Goal: Navigation & Orientation: Find specific page/section

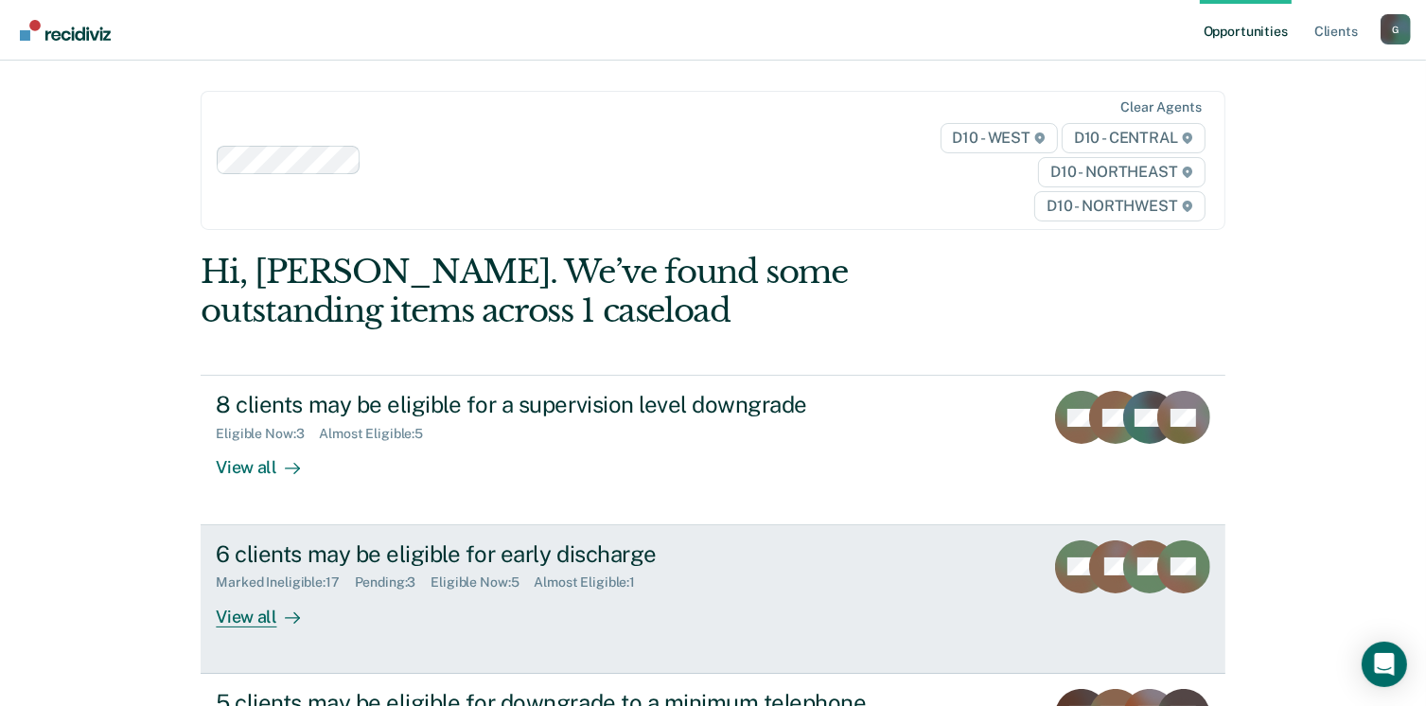
click at [220, 617] on div "View all" at bounding box center [269, 608] width 106 height 37
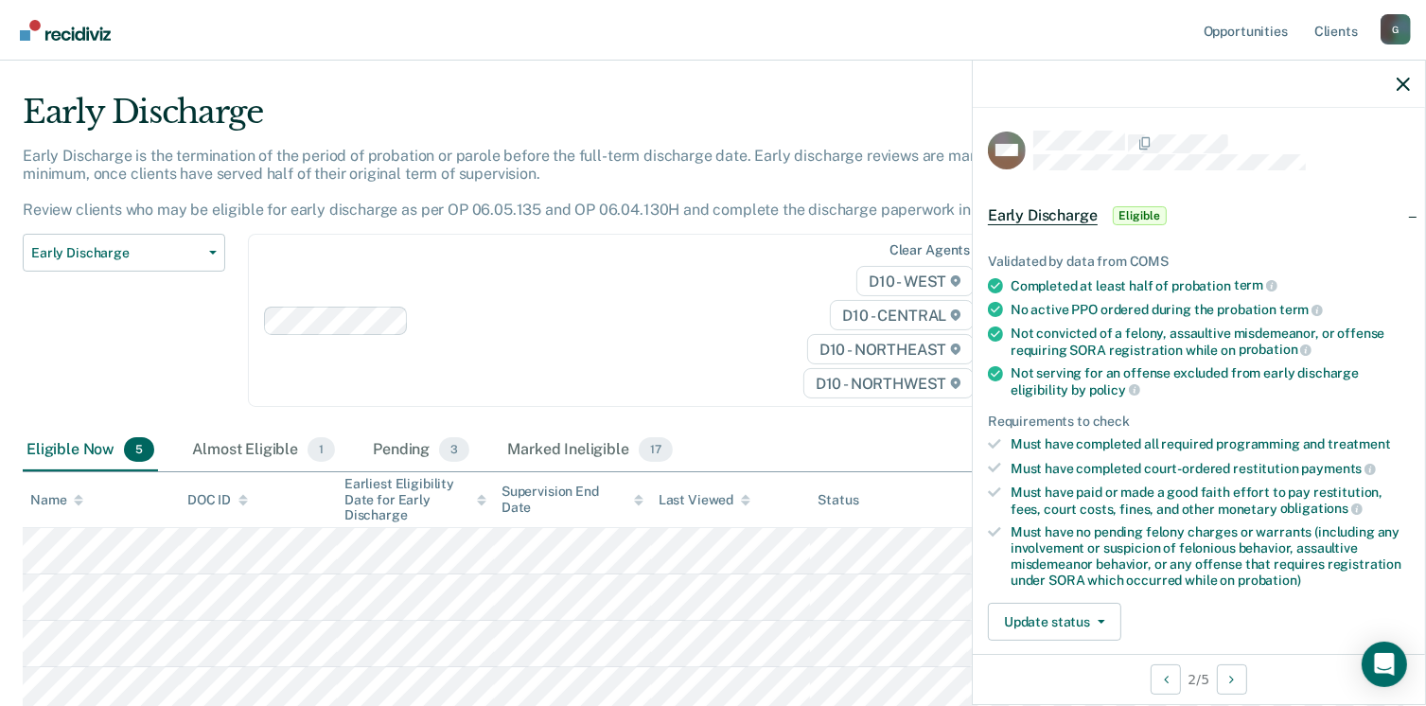
scroll to position [214, 0]
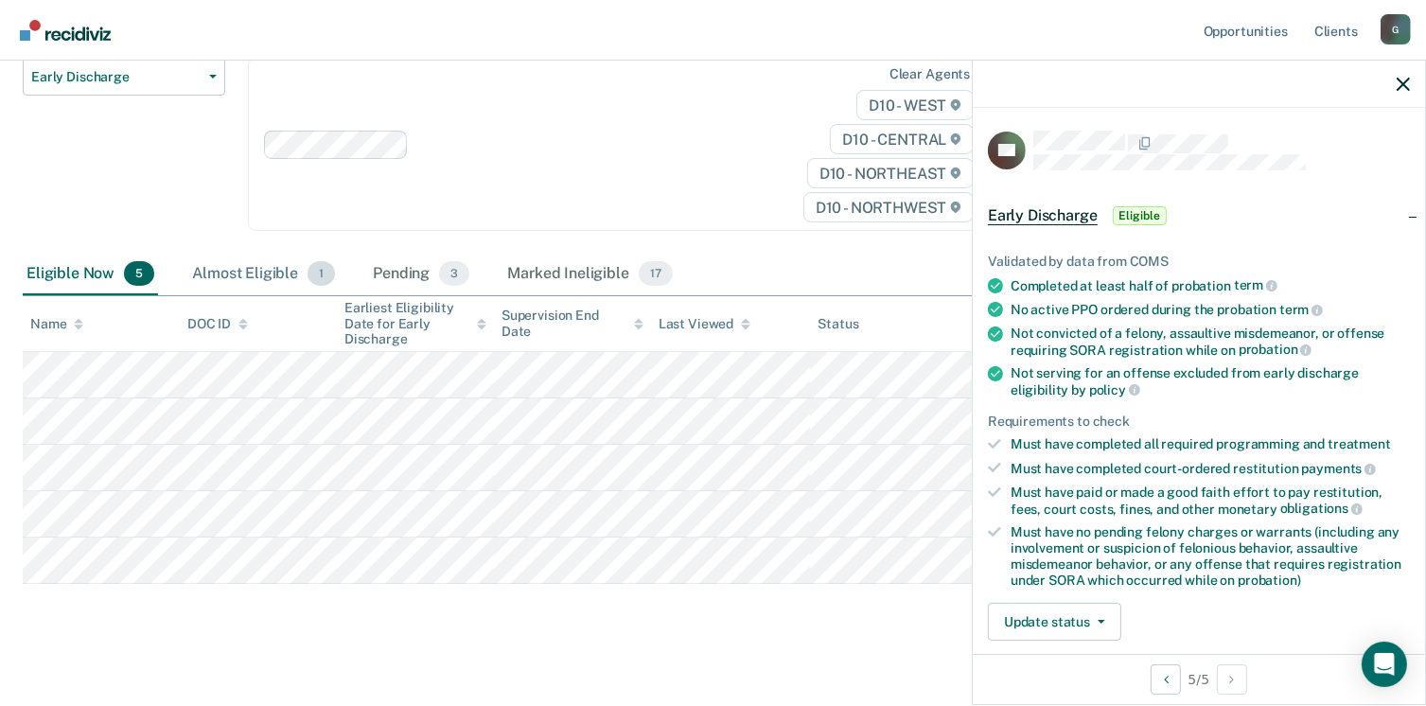
click at [264, 268] on div "Almost Eligible 1" at bounding box center [263, 275] width 150 height 42
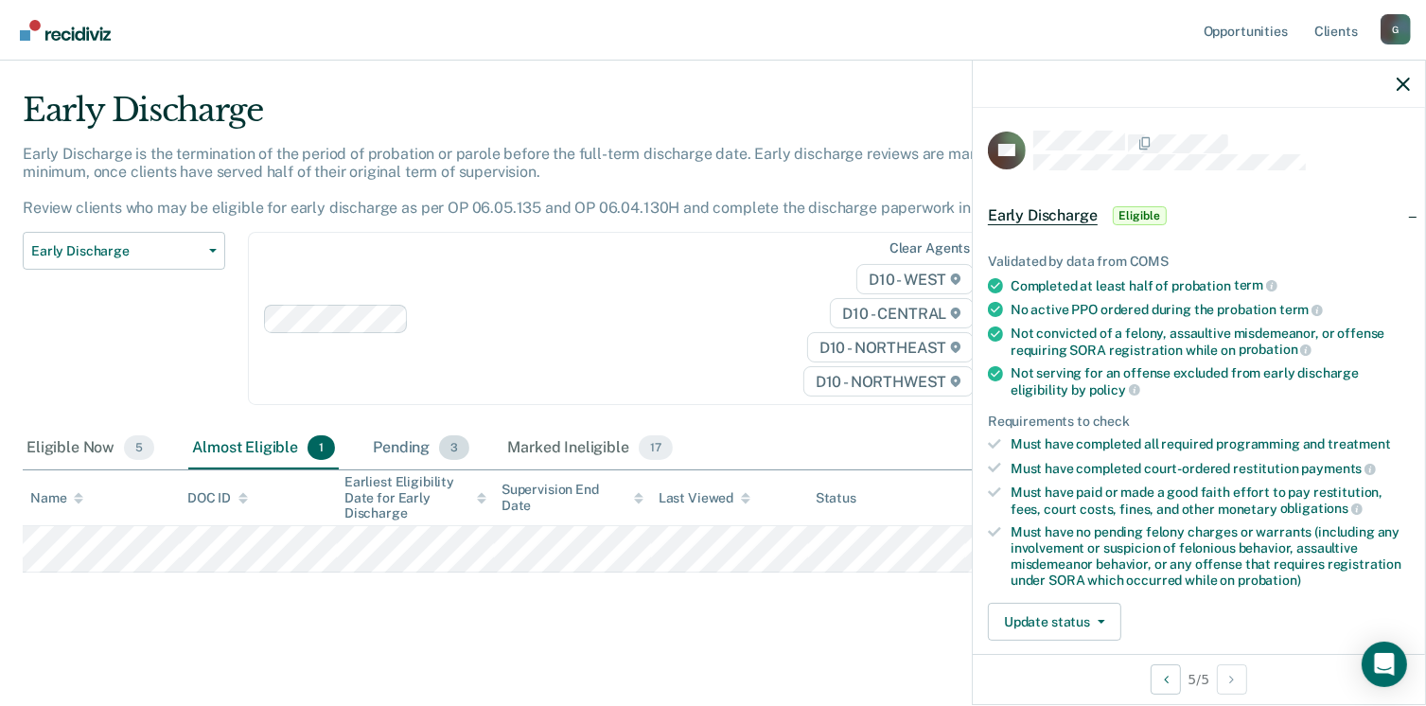
click at [383, 438] on div "Pending 3" at bounding box center [421, 449] width 104 height 42
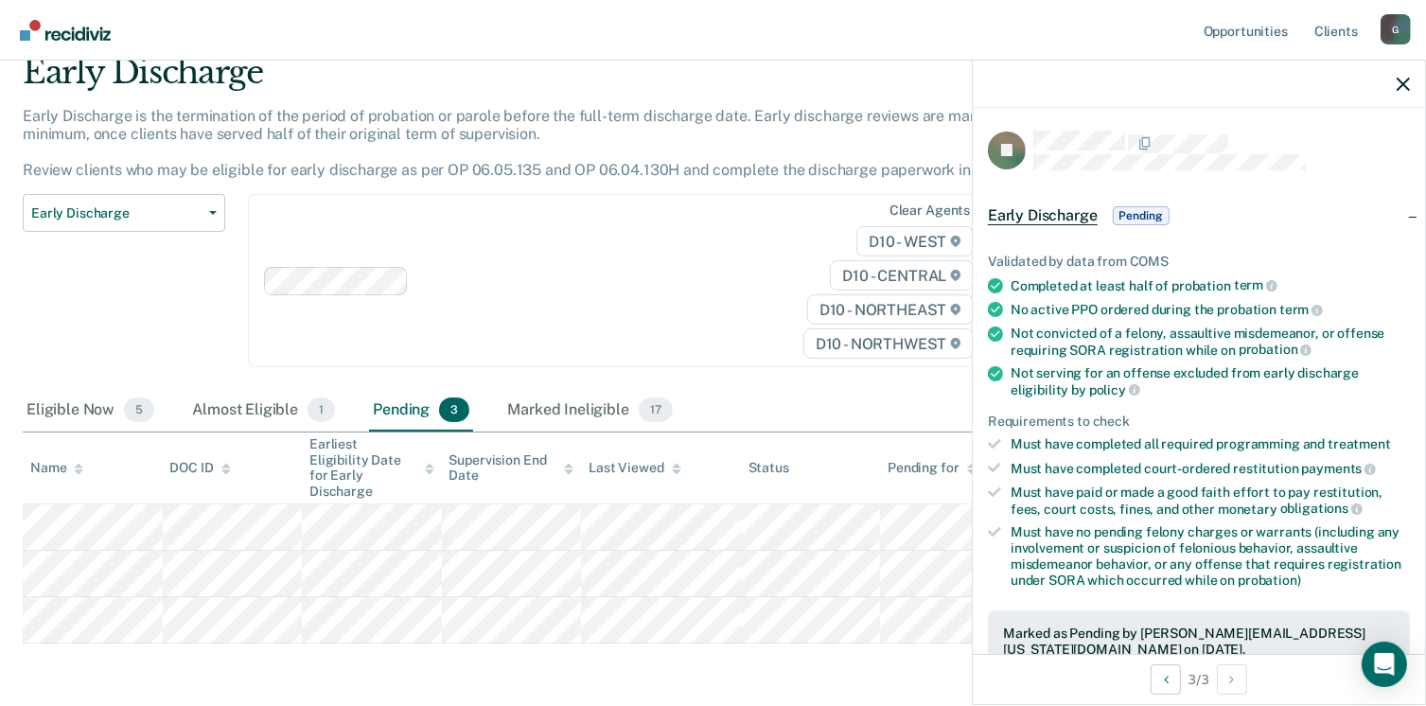
scroll to position [132, 0]
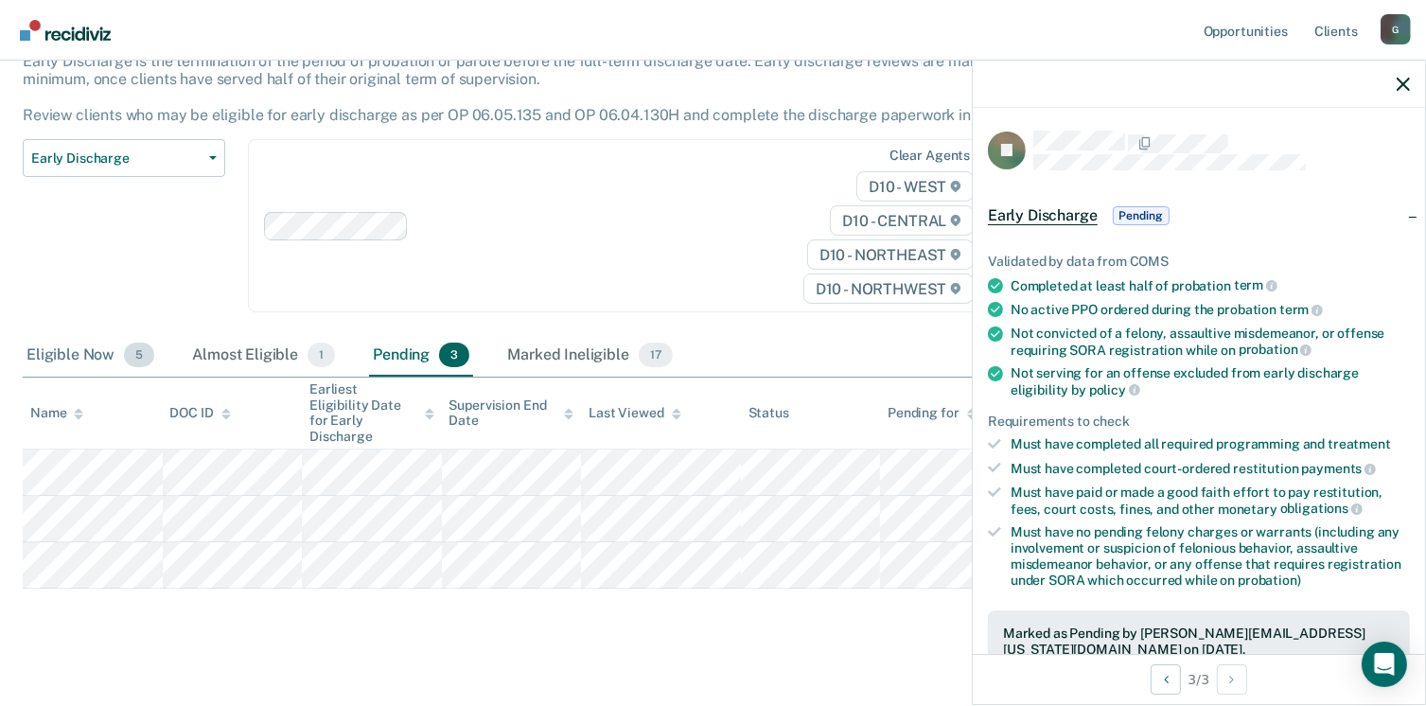
click at [54, 361] on div "Eligible Now 5" at bounding box center [90, 356] width 135 height 42
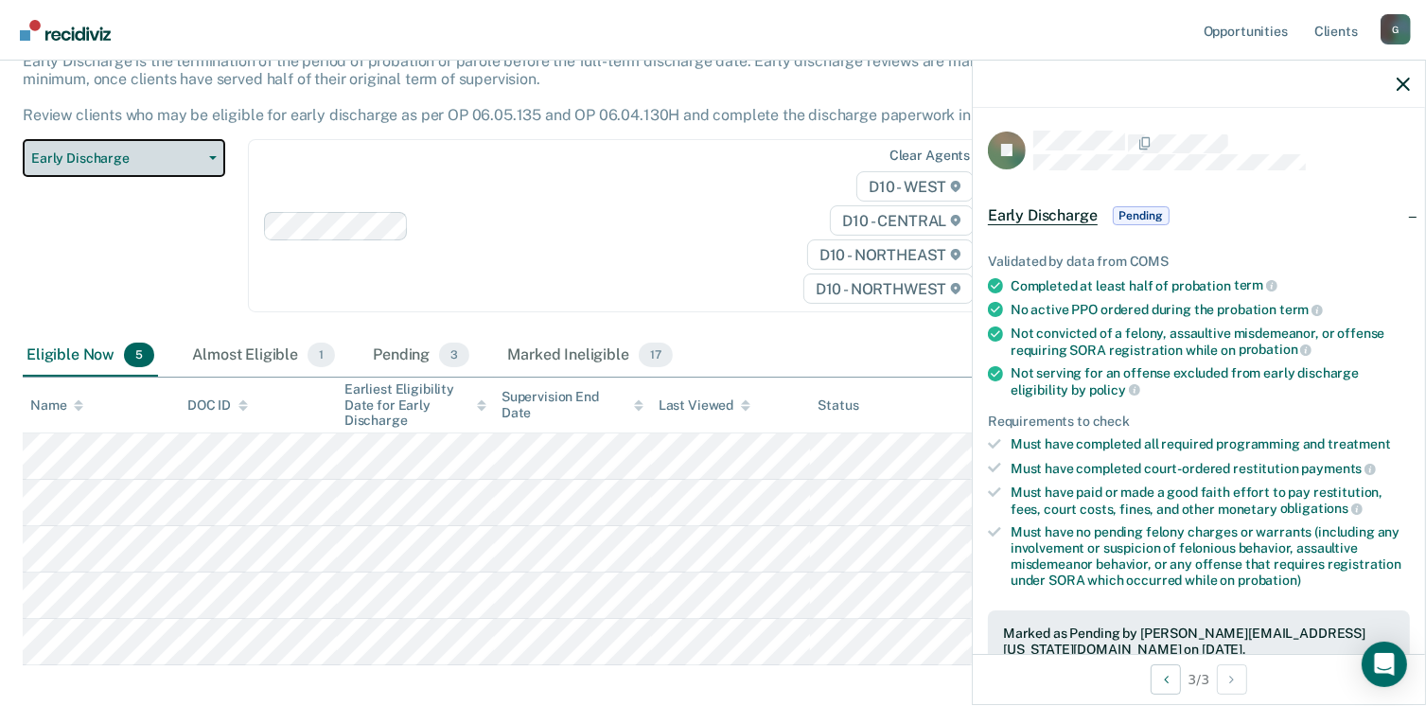
click at [116, 167] on button "Early Discharge" at bounding box center [124, 158] width 202 height 38
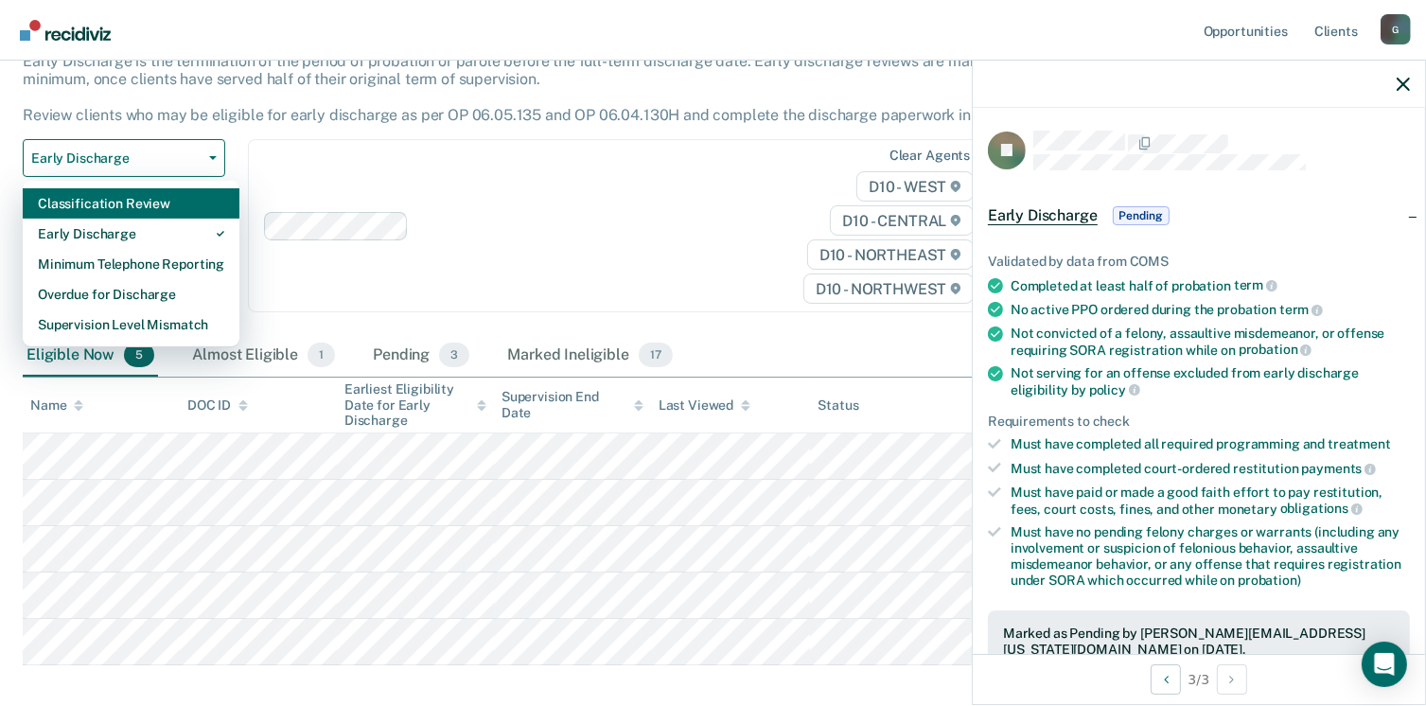
click at [120, 209] on div "Classification Review" at bounding box center [131, 203] width 186 height 30
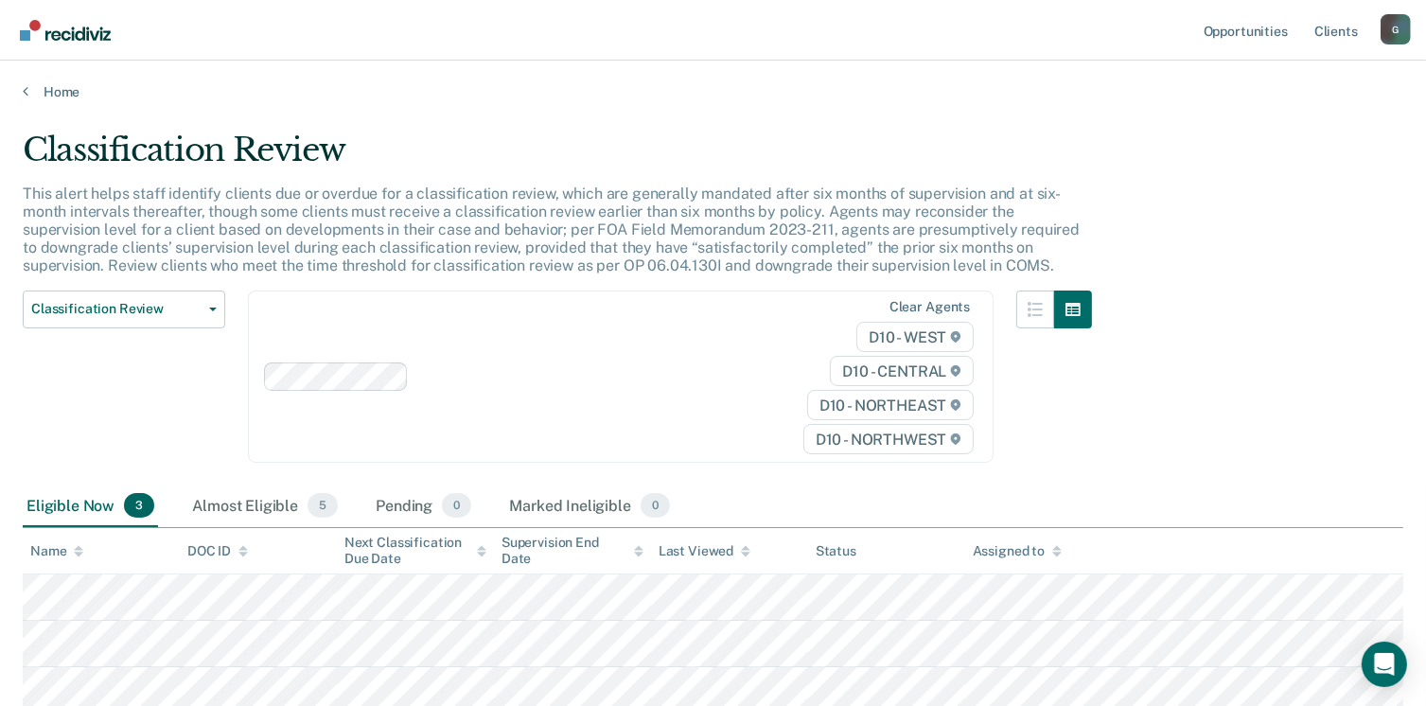
click at [78, 410] on div "Classification Review Classification Review Early Discharge Minimum Telephone R…" at bounding box center [124, 388] width 202 height 196
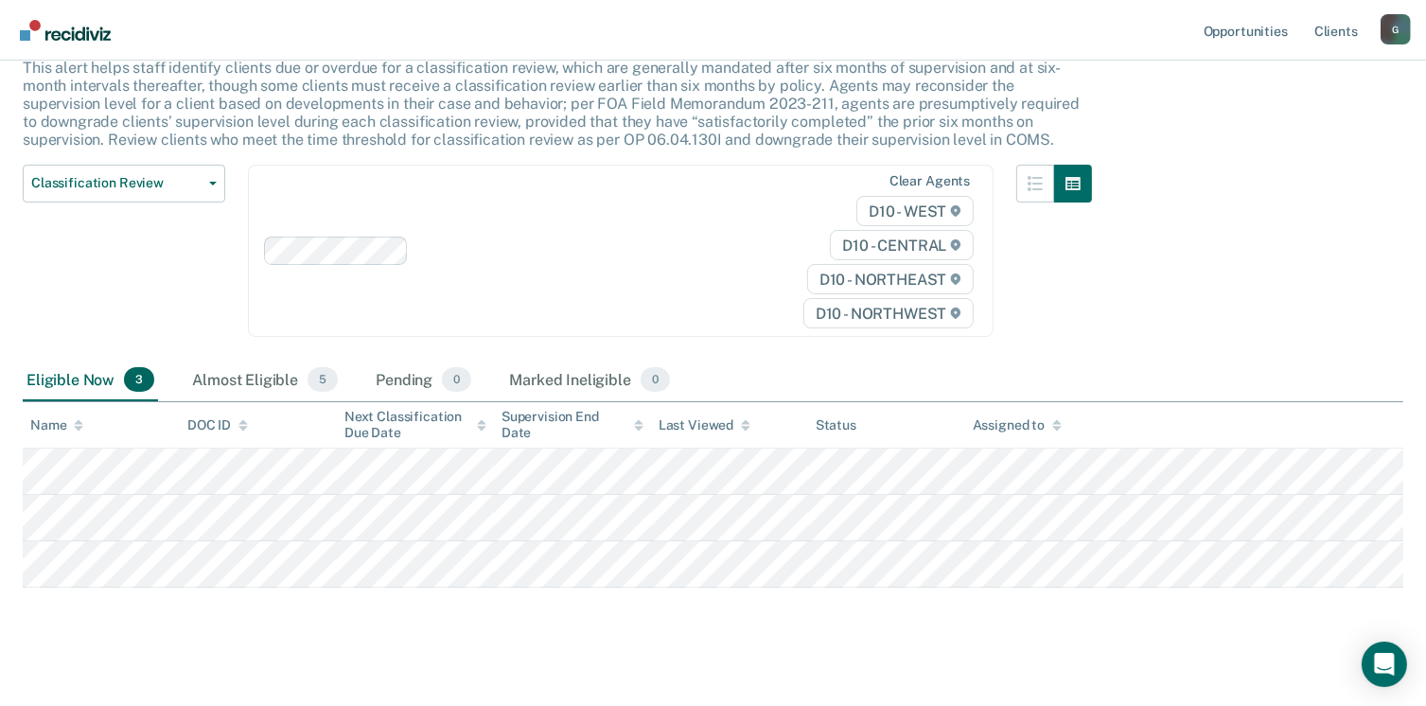
scroll to position [141, 0]
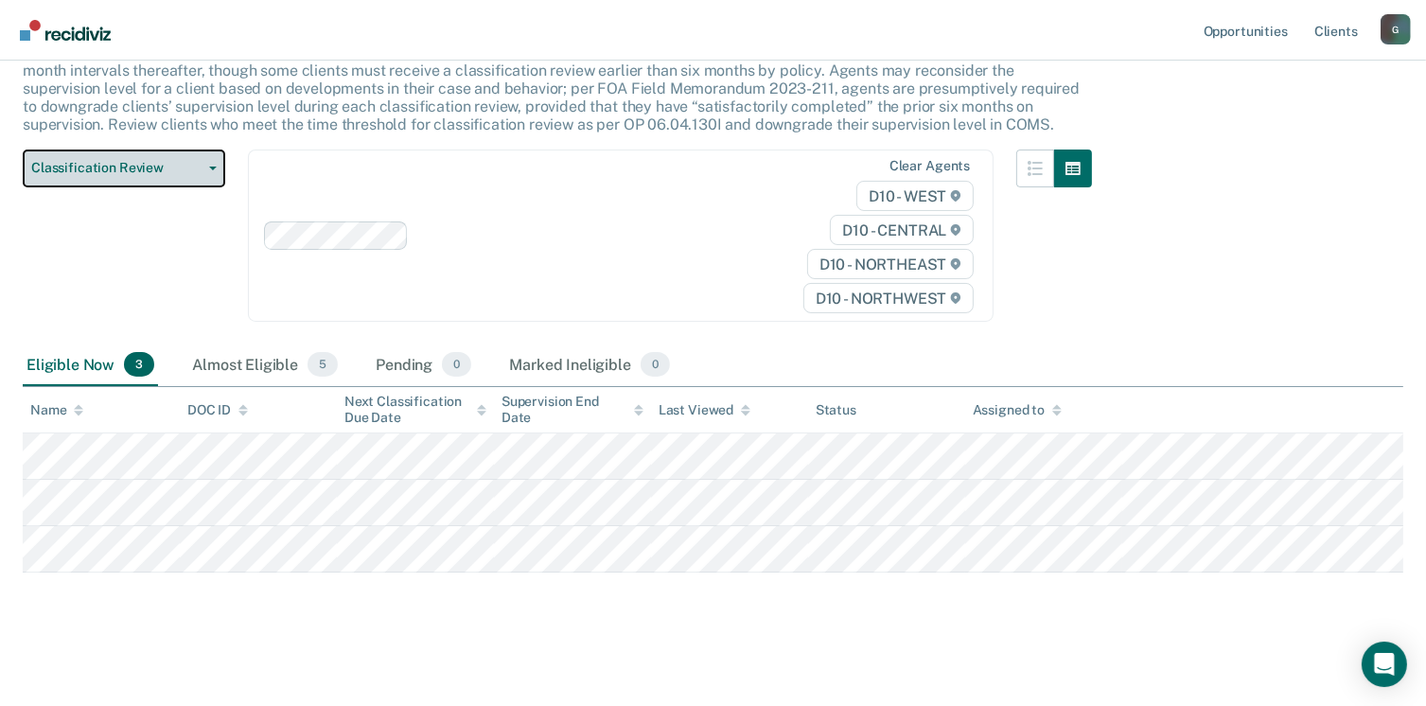
click at [149, 170] on span "Classification Review" at bounding box center [116, 168] width 170 height 16
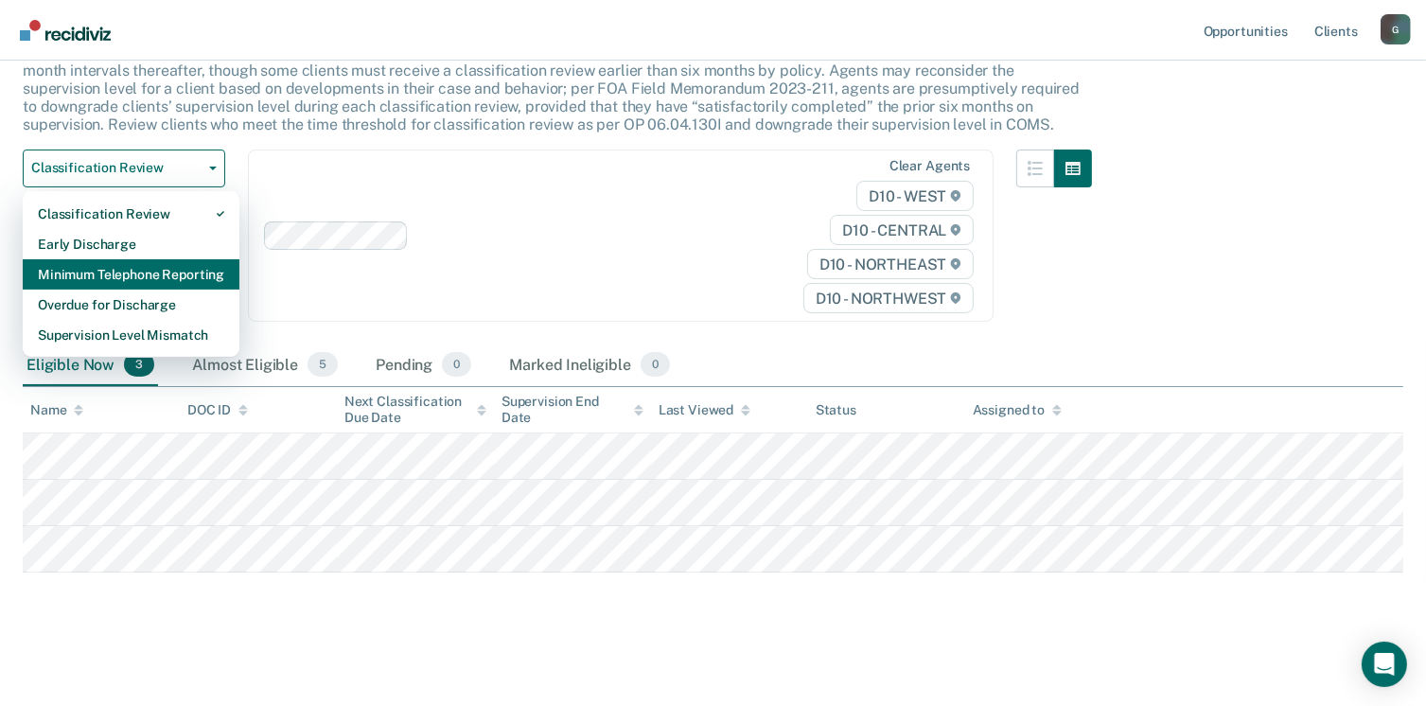
click at [106, 259] on div "Minimum Telephone Reporting" at bounding box center [131, 274] width 186 height 30
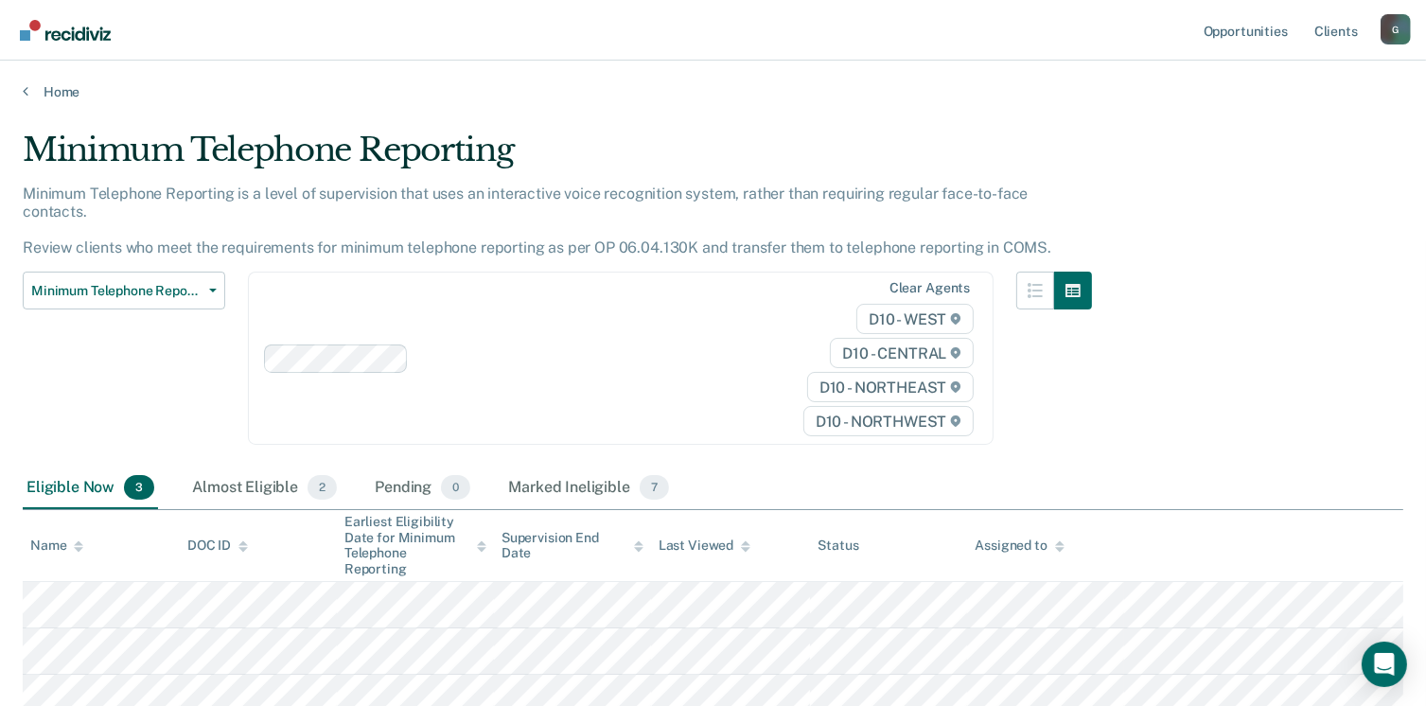
click at [48, 395] on div "Minimum Telephone Reporting Classification Review Early Discharge Minimum Telep…" at bounding box center [124, 370] width 202 height 196
drag, startPoint x: 1432, startPoint y: 694, endPoint x: 167, endPoint y: 353, distance: 1310.1
click at [167, 353] on div "Minimum Telephone Reporting Classification Review Early Discharge Minimum Telep…" at bounding box center [124, 370] width 202 height 196
click at [233, 467] on div "Almost Eligible 2" at bounding box center [264, 488] width 152 height 42
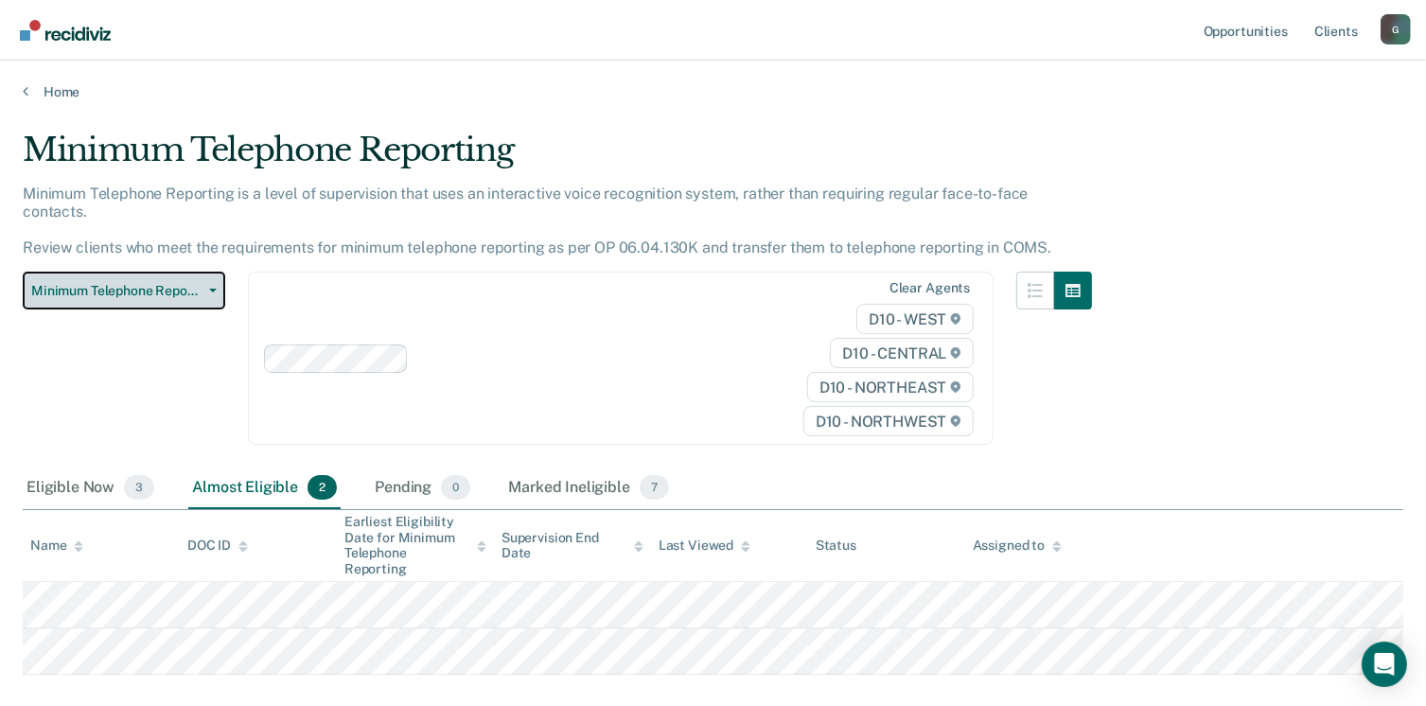
click at [48, 289] on button "Minimum Telephone Reporting" at bounding box center [124, 291] width 202 height 38
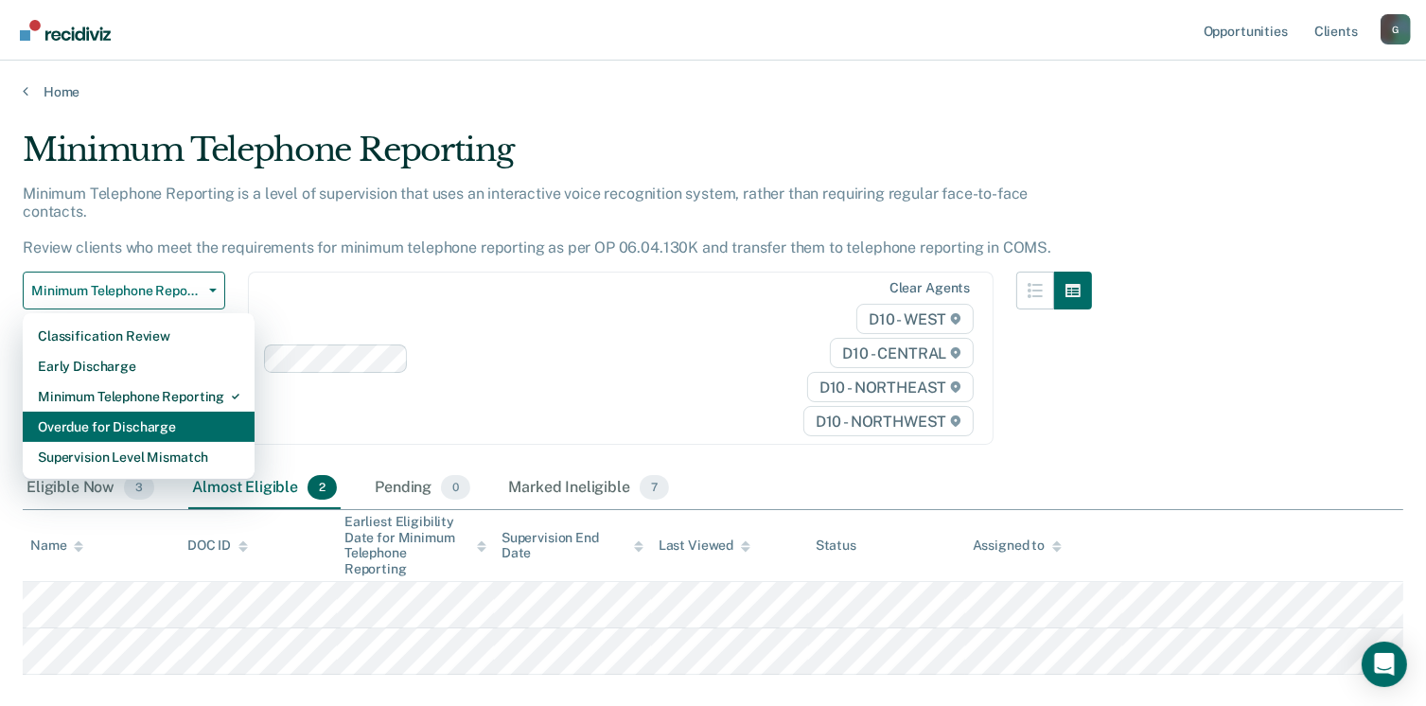
click at [80, 417] on div "Overdue for Discharge" at bounding box center [139, 427] width 202 height 30
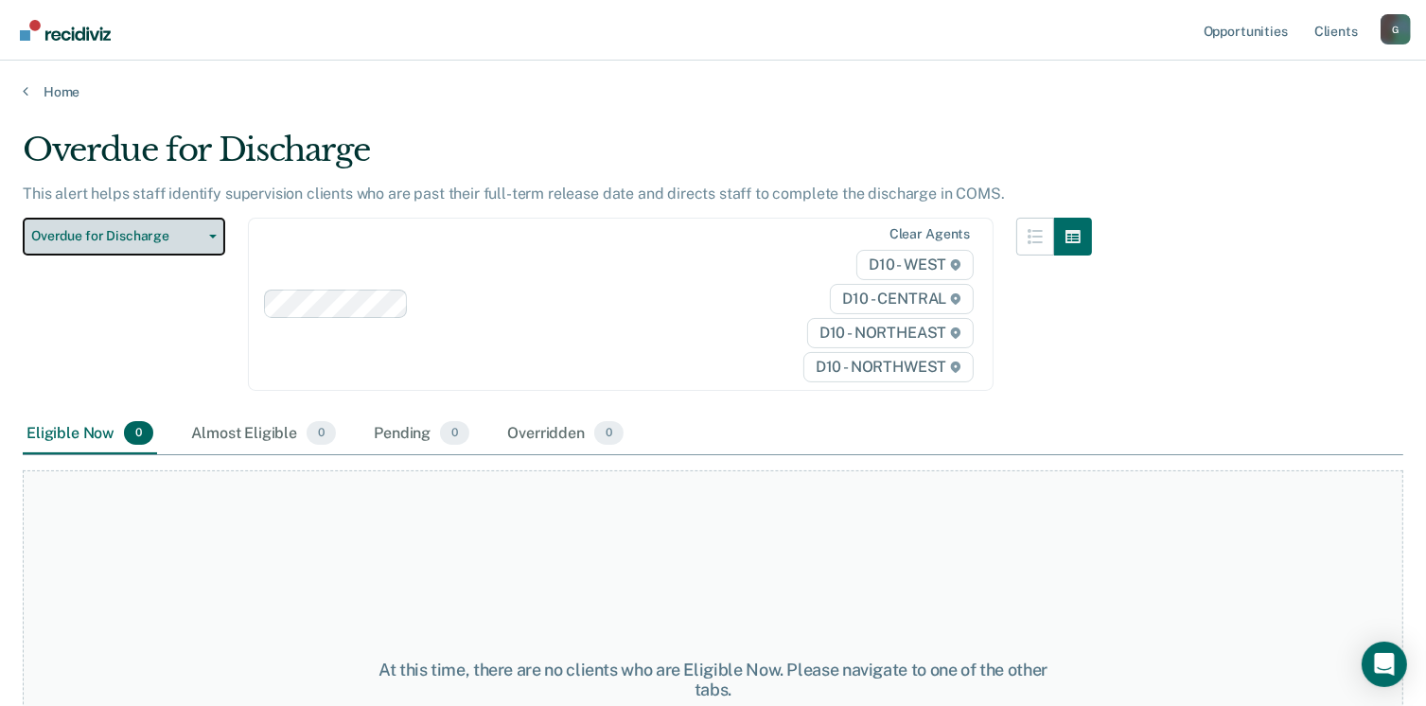
click at [94, 235] on span "Overdue for Discharge" at bounding box center [116, 236] width 170 height 16
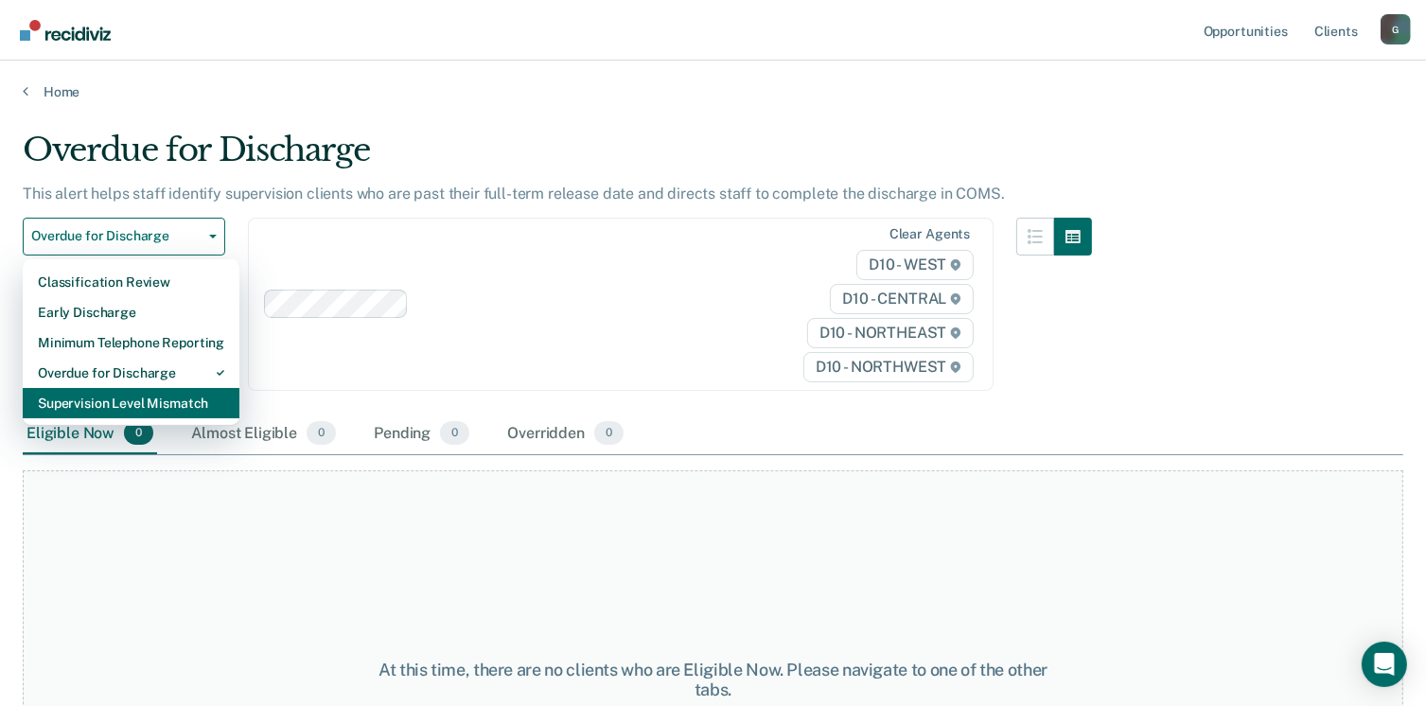
click at [83, 406] on div "Supervision Level Mismatch" at bounding box center [131, 403] width 186 height 30
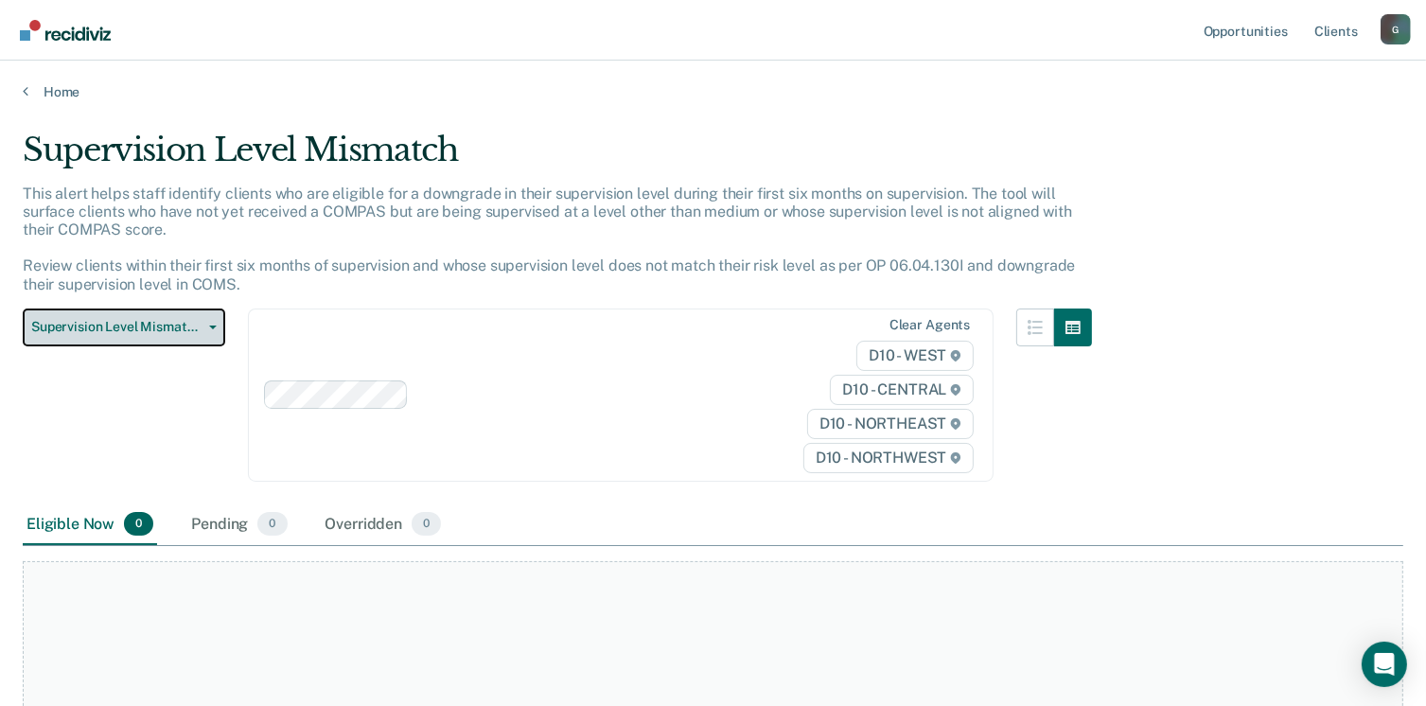
click at [101, 327] on span "Supervision Level Mismatch" at bounding box center [116, 327] width 170 height 16
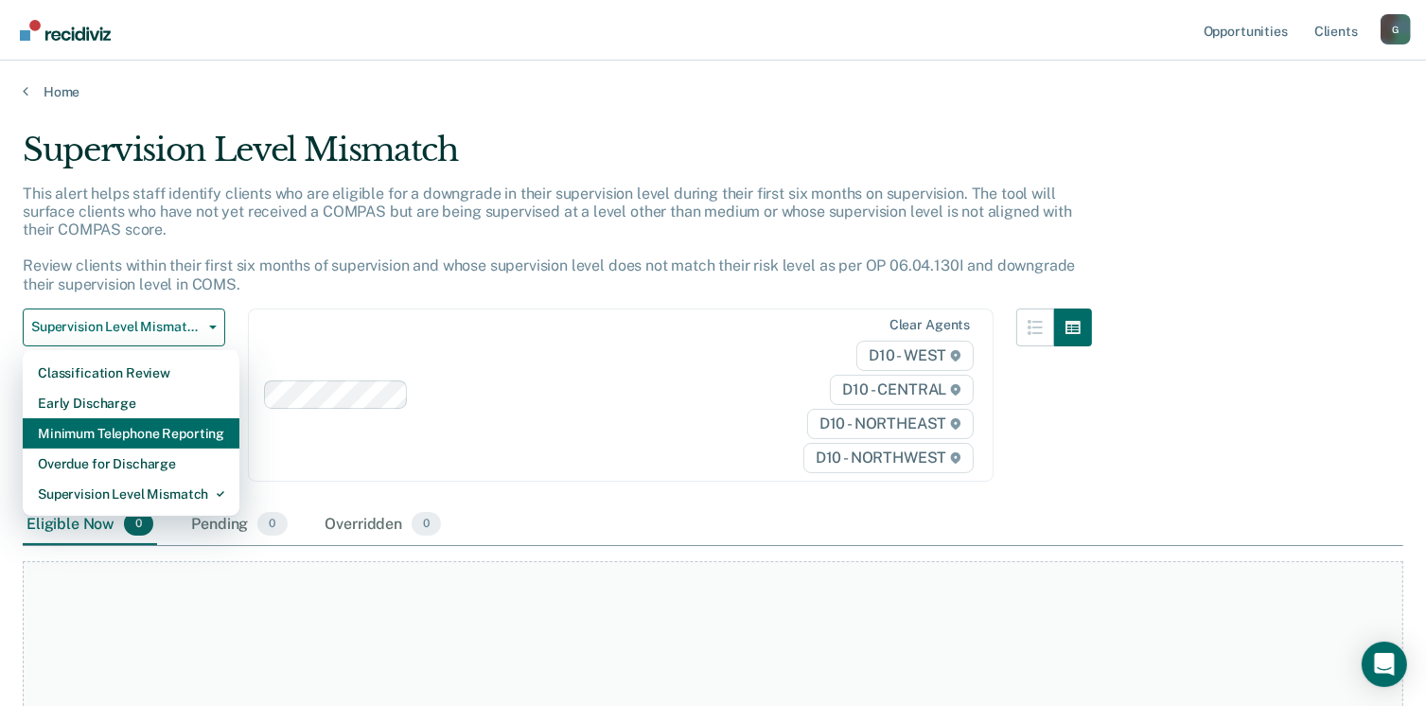
click at [76, 423] on div "Minimum Telephone Reporting" at bounding box center [131, 433] width 186 height 30
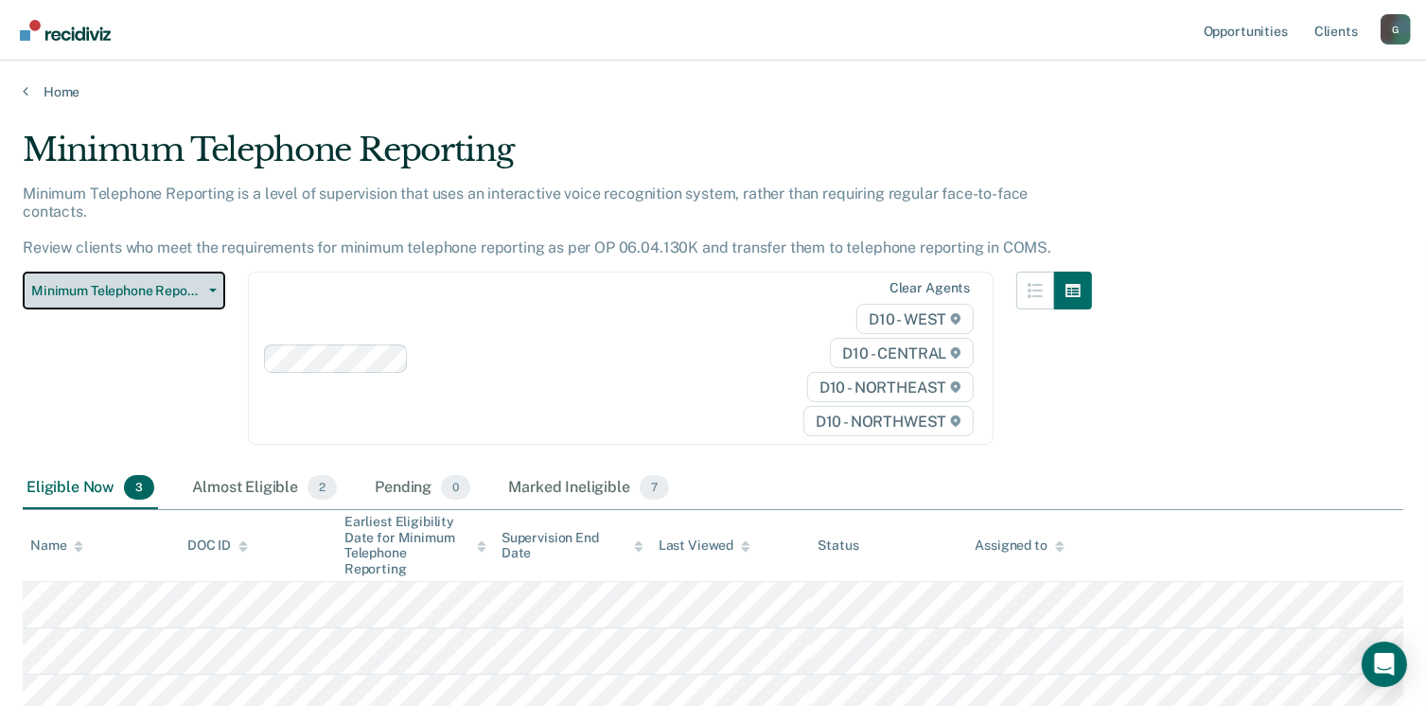
click at [96, 272] on button "Minimum Telephone Reporting" at bounding box center [124, 291] width 202 height 38
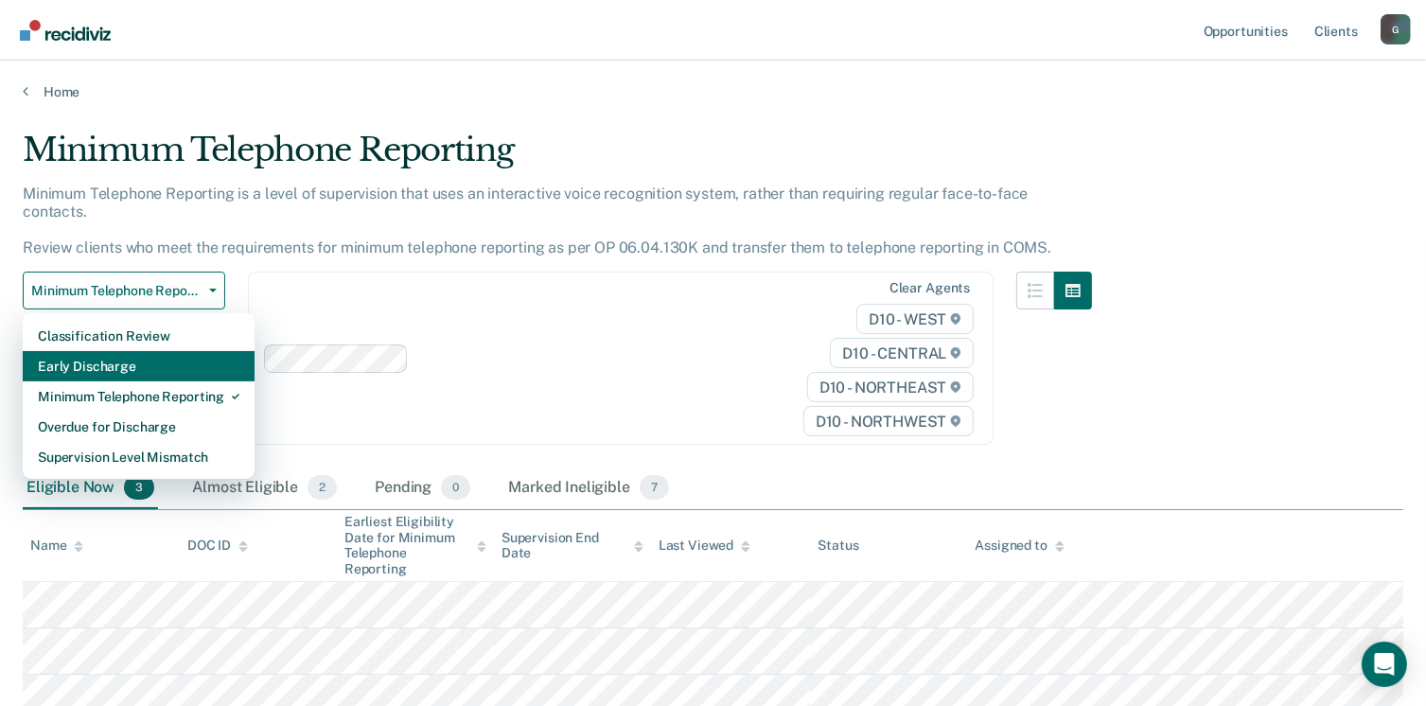
click at [87, 355] on div "Early Discharge" at bounding box center [139, 366] width 202 height 30
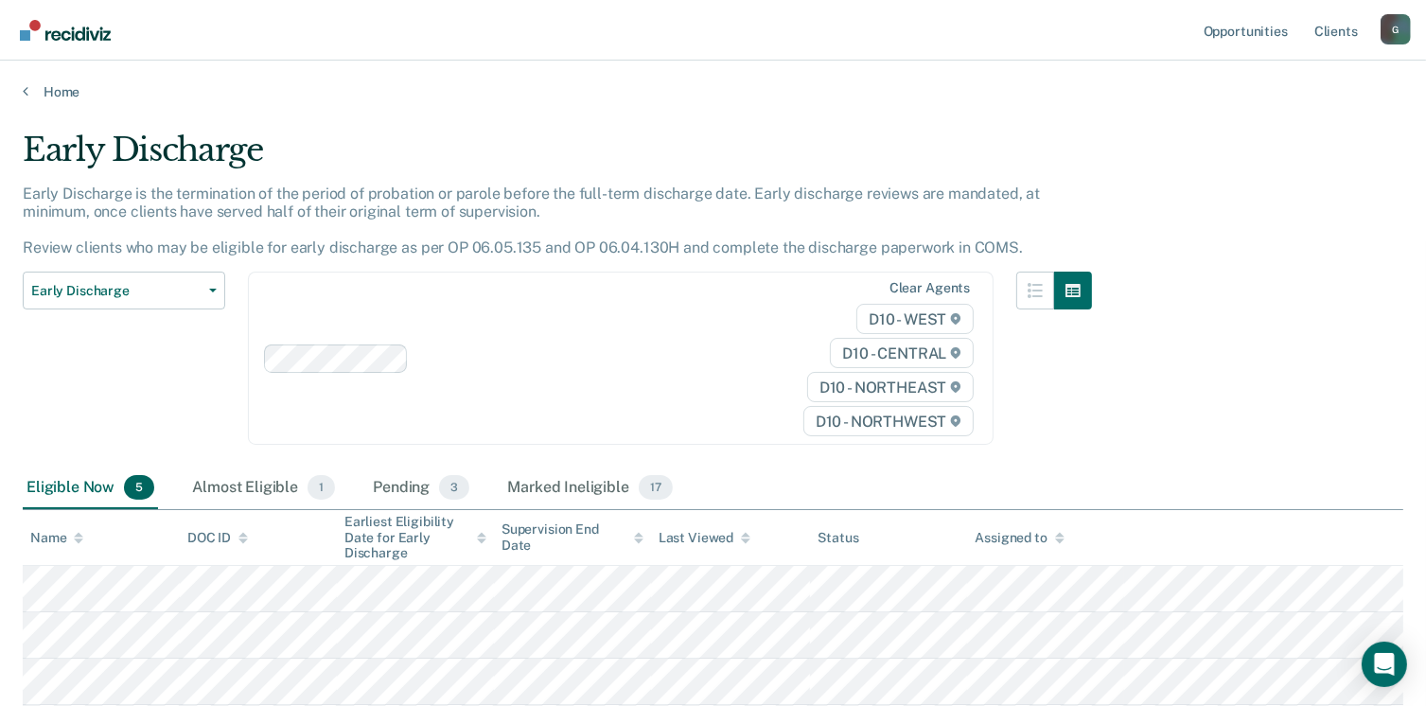
click at [82, 413] on div "Early Discharge Classification Review Early Discharge Minimum Telephone Reporti…" at bounding box center [124, 370] width 202 height 196
click at [252, 483] on div "Almost Eligible 1" at bounding box center [263, 488] width 150 height 42
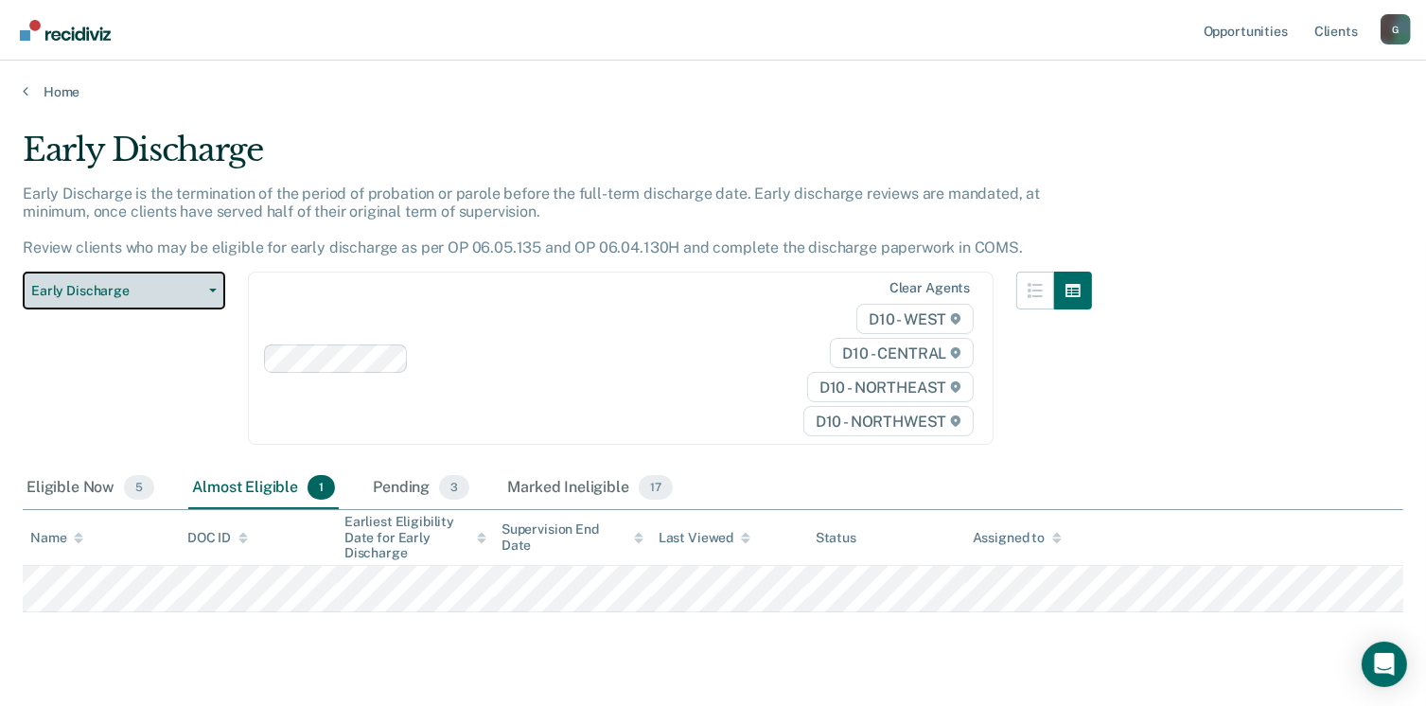
click at [96, 283] on span "Early Discharge" at bounding box center [116, 291] width 170 height 16
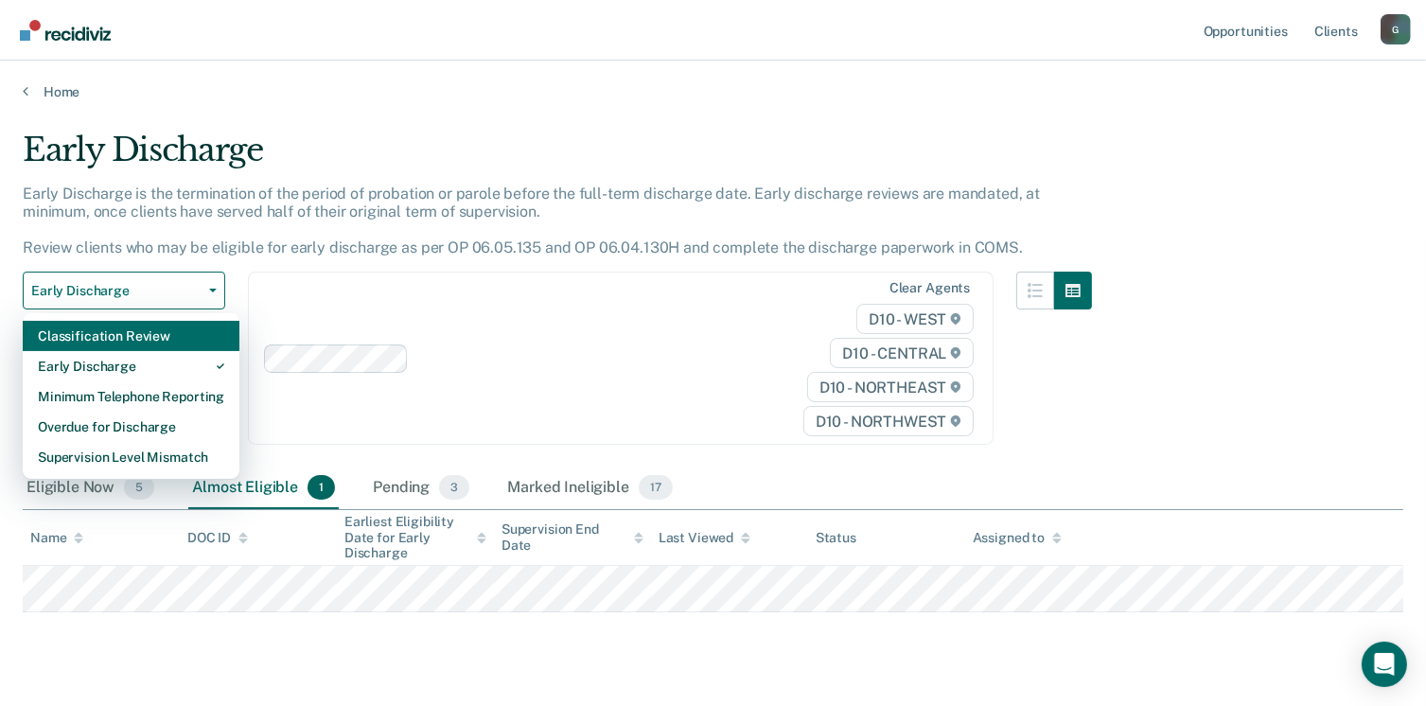
click at [93, 336] on div "Classification Review" at bounding box center [131, 336] width 186 height 30
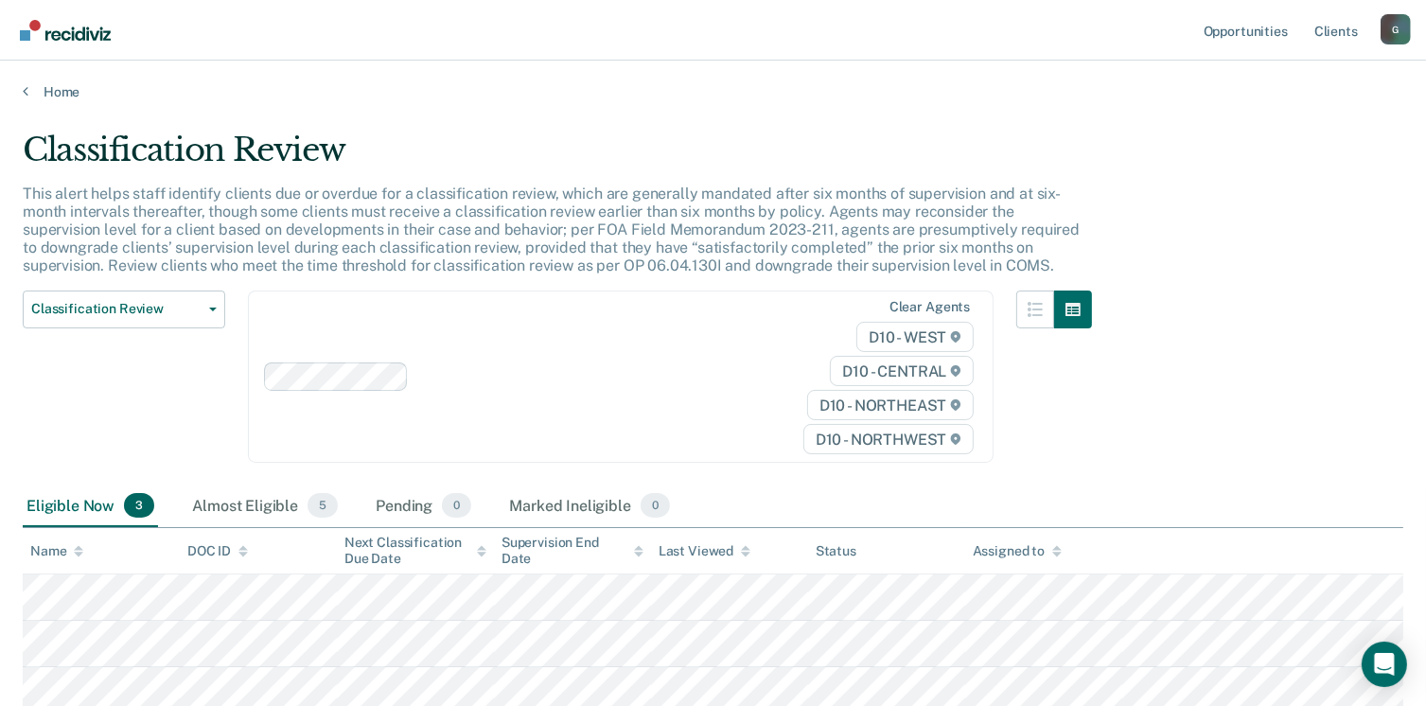
click at [68, 431] on div "Classification Review Classification Review Early Discharge Minimum Telephone R…" at bounding box center [124, 388] width 202 height 196
